Goal: Task Accomplishment & Management: Manage account settings

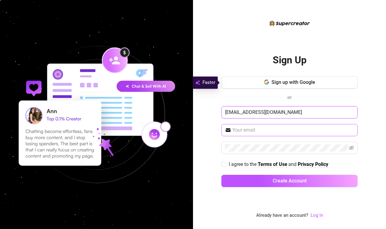
type input "[EMAIL_ADDRESS][DOMAIN_NAME]"
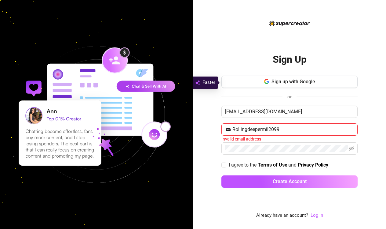
type input "Rollingdeepermil2099@"
drag, startPoint x: 289, startPoint y: 128, endPoint x: 220, endPoint y: 121, distance: 69.1
click at [220, 121] on div "Sign Up Sign up with Google or zuribellarosa@outlook.com Rollingdeepermil2099@ …" at bounding box center [289, 114] width 193 height 229
click at [314, 215] on link "Log In" at bounding box center [317, 215] width 13 height 6
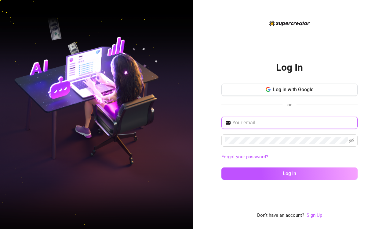
type input "[EMAIL_ADDRESS][DOMAIN_NAME]"
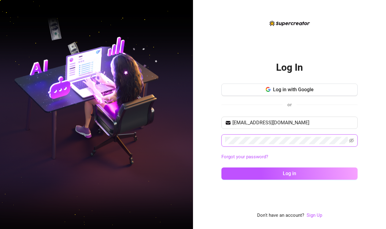
click at [290, 173] on button "Log in" at bounding box center [290, 173] width 136 height 12
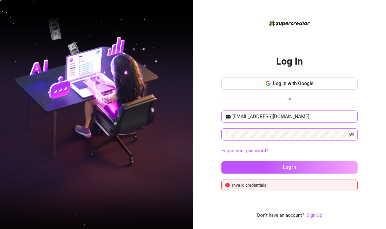
click at [352, 133] on icon "eye-invisible" at bounding box center [351, 134] width 5 height 4
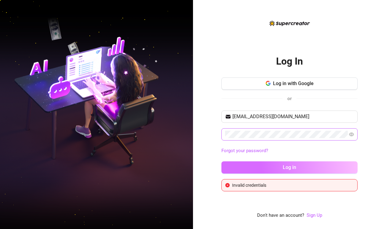
click at [304, 168] on button "Log in" at bounding box center [290, 167] width 136 height 12
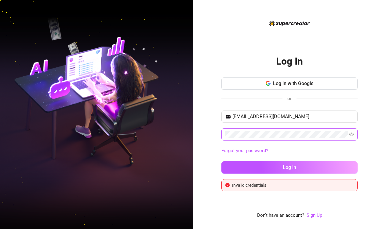
click at [225, 132] on span at bounding box center [290, 134] width 136 height 12
click at [225, 134] on span at bounding box center [290, 134] width 136 height 12
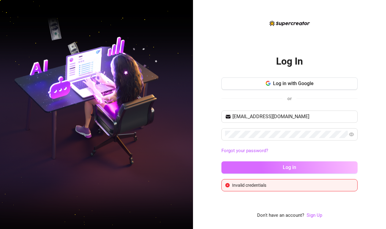
click at [288, 164] on span "Log in" at bounding box center [289, 167] width 13 height 6
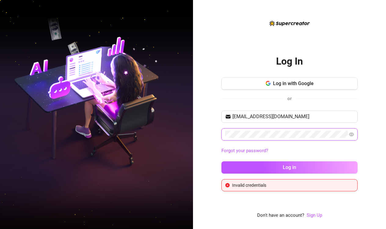
click at [219, 132] on div "Log In Log in with Google or zuribellarosa@outlook.com Forgot your password? Lo…" at bounding box center [289, 114] width 193 height 229
click at [255, 149] on link "Forgot your password?" at bounding box center [245, 151] width 47 height 6
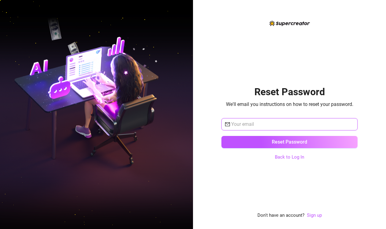
click at [248, 120] on input "text" at bounding box center [292, 123] width 123 height 7
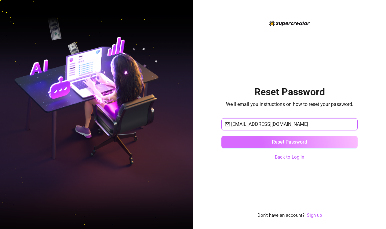
type input "[EMAIL_ADDRESS][DOMAIN_NAME]"
click at [307, 142] on button "Reset Password" at bounding box center [290, 142] width 136 height 12
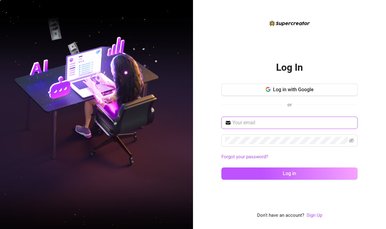
type input "[EMAIL_ADDRESS][DOMAIN_NAME]"
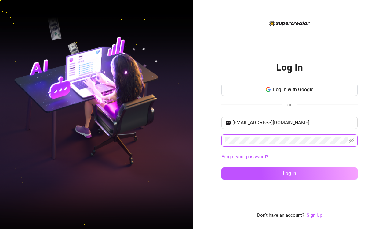
click at [290, 173] on button "Log in" at bounding box center [290, 173] width 136 height 12
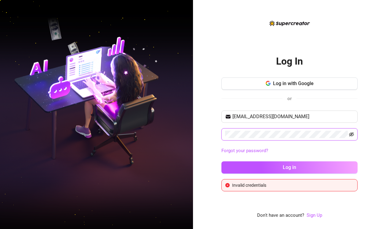
click at [354, 133] on icon "eye-invisible" at bounding box center [351, 134] width 5 height 5
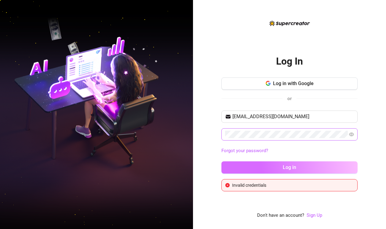
click at [288, 164] on span "Log in" at bounding box center [289, 167] width 13 height 6
click at [305, 164] on button "Log in" at bounding box center [290, 167] width 136 height 12
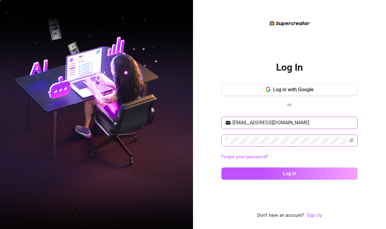
type input "[EMAIL_ADDRESS][DOMAIN_NAME]"
click at [351, 141] on icon "eye-invisible" at bounding box center [351, 140] width 5 height 5
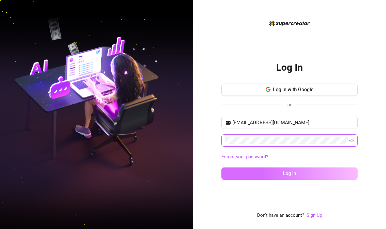
click at [329, 171] on button "Log in" at bounding box center [290, 173] width 136 height 12
